Goal: Find specific page/section: Find specific page/section

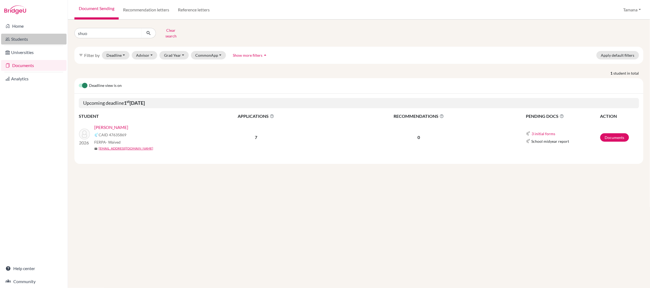
click at [29, 41] on link "Students" at bounding box center [33, 39] width 65 height 11
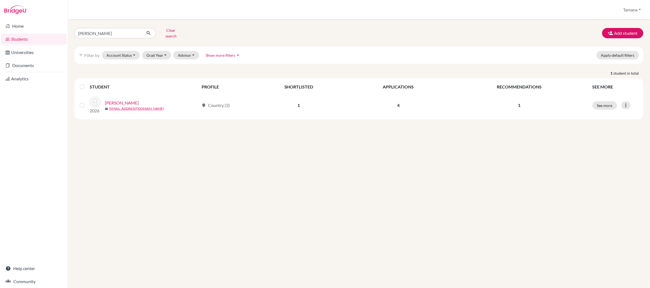
drag, startPoint x: 110, startPoint y: 37, endPoint x: 110, endPoint y: 34, distance: 3.0
click at [110, 36] on div "xitong chen Clear search Add student filter_list Filter by Account Status Activ…" at bounding box center [358, 72] width 569 height 93
drag, startPoint x: 109, startPoint y: 32, endPoint x: 66, endPoint y: 32, distance: 42.6
click at [66, 32] on div "Home Students Universities Documents Analytics Help center Community Students o…" at bounding box center [325, 144] width 650 height 288
type input "noh"
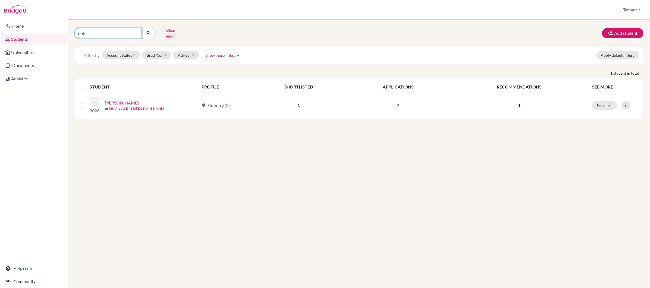
click button "submit" at bounding box center [148, 33] width 14 height 10
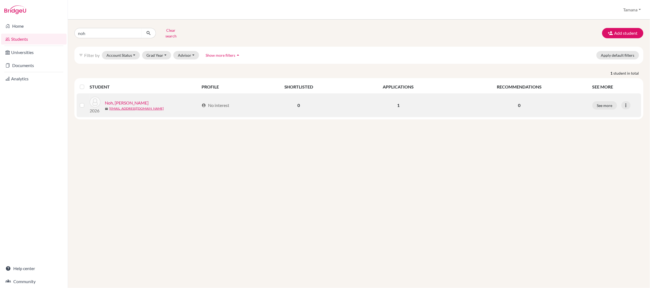
click at [123, 100] on link "Noh, [PERSON_NAME]" at bounding box center [127, 103] width 44 height 7
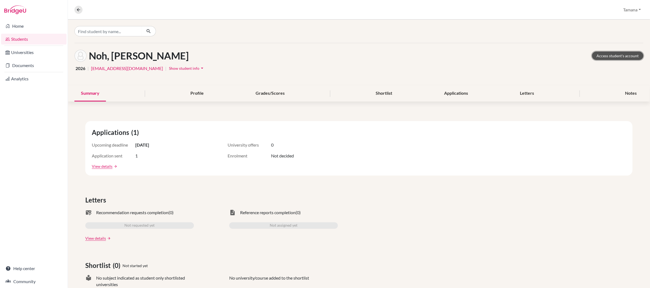
click at [608, 54] on link "Access student's account" at bounding box center [617, 56] width 51 height 8
